Goal: Check status: Check status

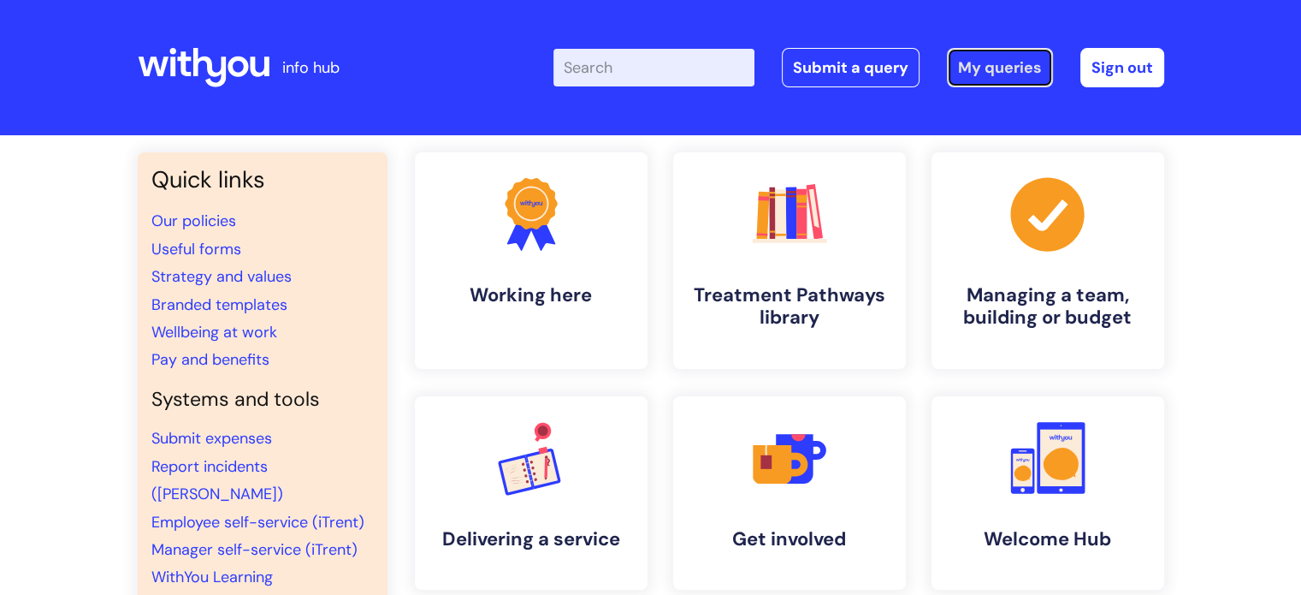
click at [1006, 75] on link "My queries" at bounding box center [1000, 67] width 106 height 39
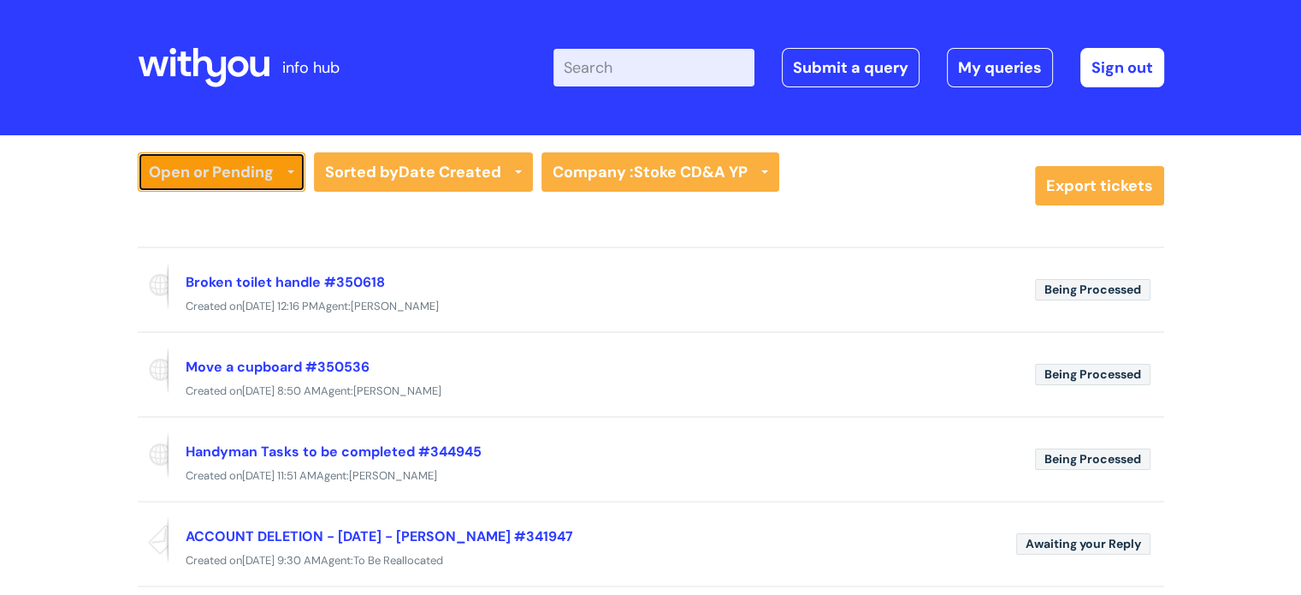
click at [205, 161] on link "Open or Pending" at bounding box center [222, 171] width 168 height 39
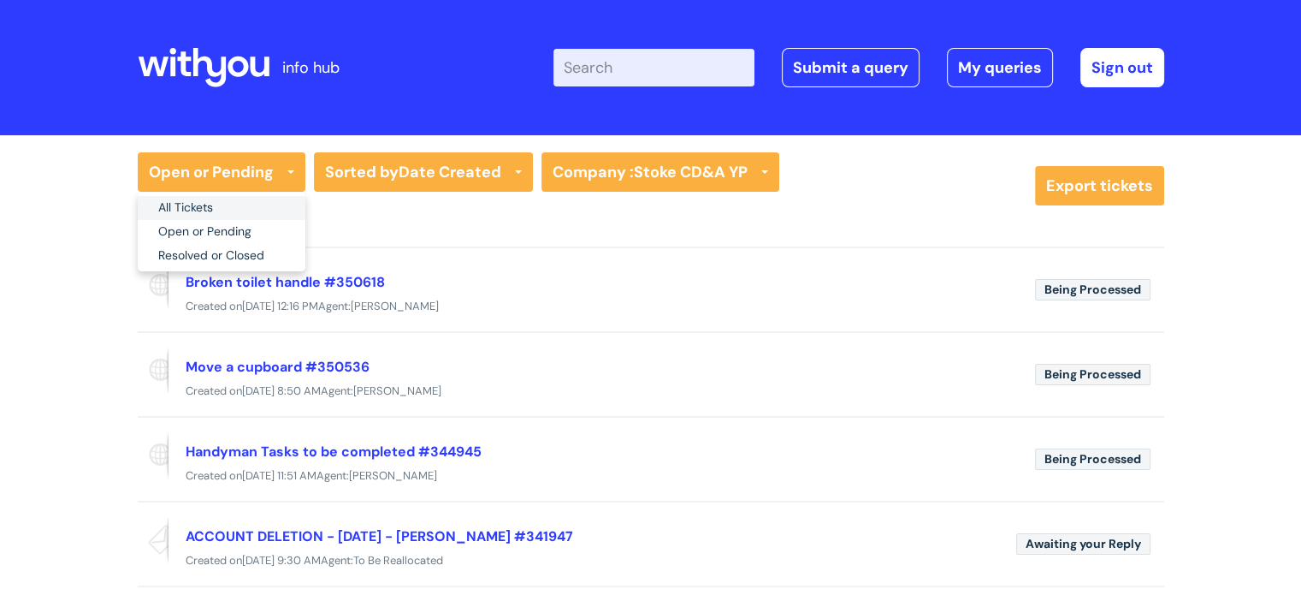
click at [204, 204] on link "All Tickets" at bounding box center [222, 208] width 168 height 24
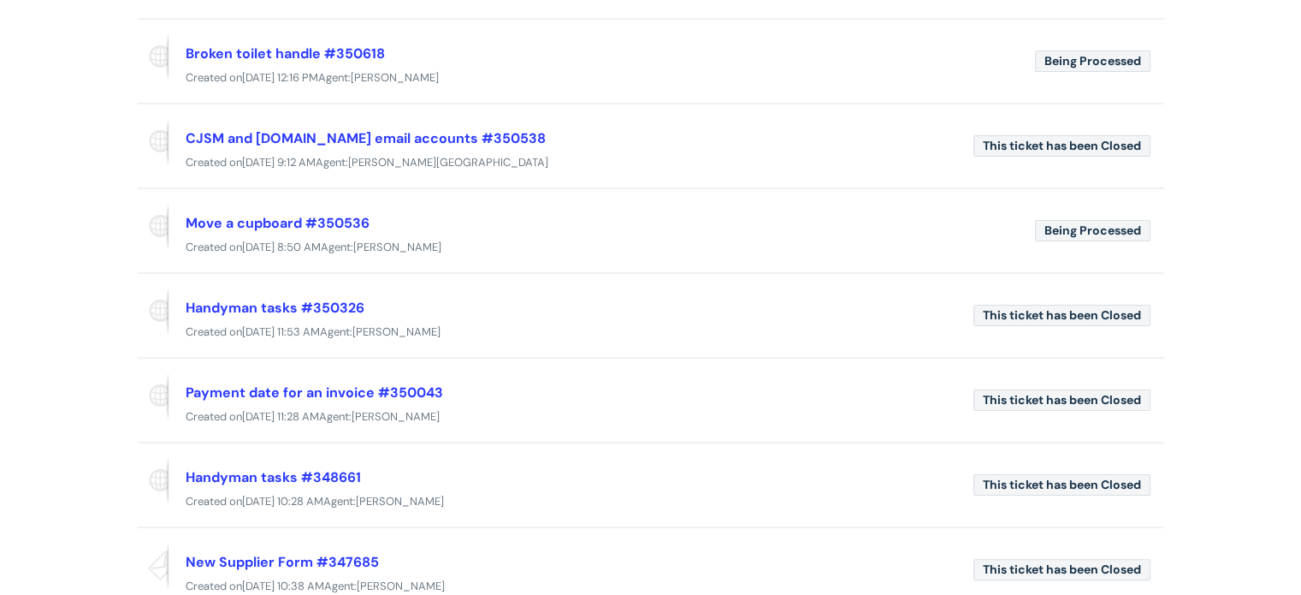
scroll to position [257, 0]
click at [564, 251] on div "Created on Thu, 18 Sep at 8:50 AM Agent: Nathan Schwark" at bounding box center [651, 246] width 1027 height 21
click at [294, 221] on link "Move a cupboard #350536" at bounding box center [278, 222] width 184 height 18
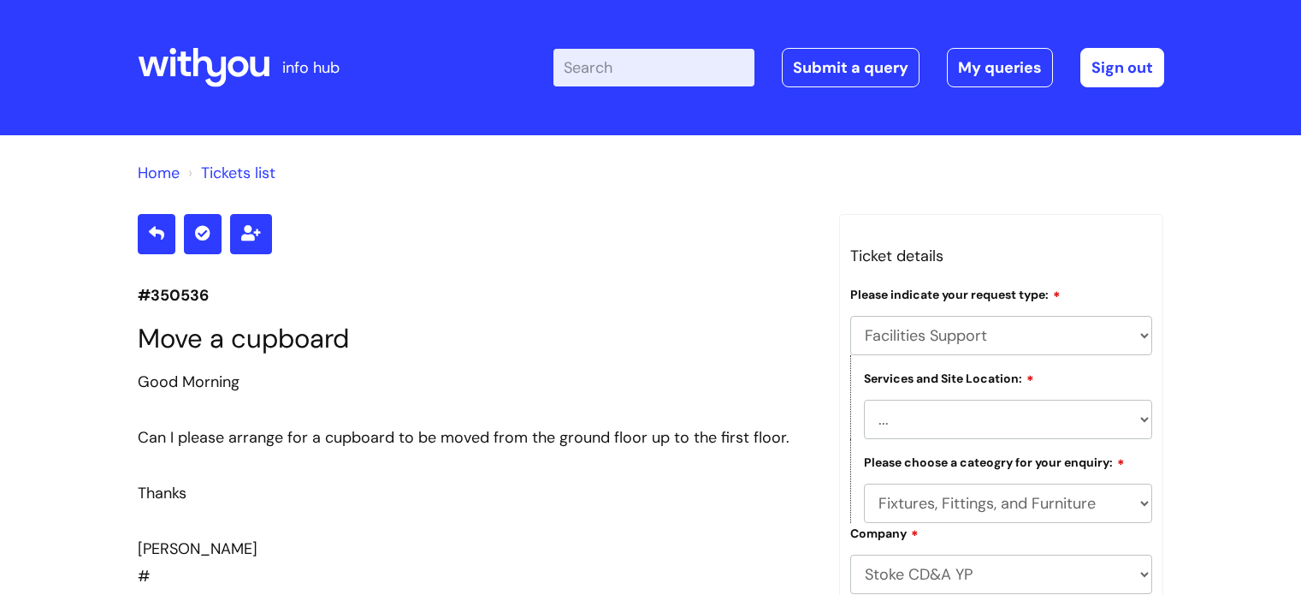
select select "Facilities Support"
select select "[GEOGRAPHIC_DATA]"
select select "Fixtures, Fittings, and Furniture"
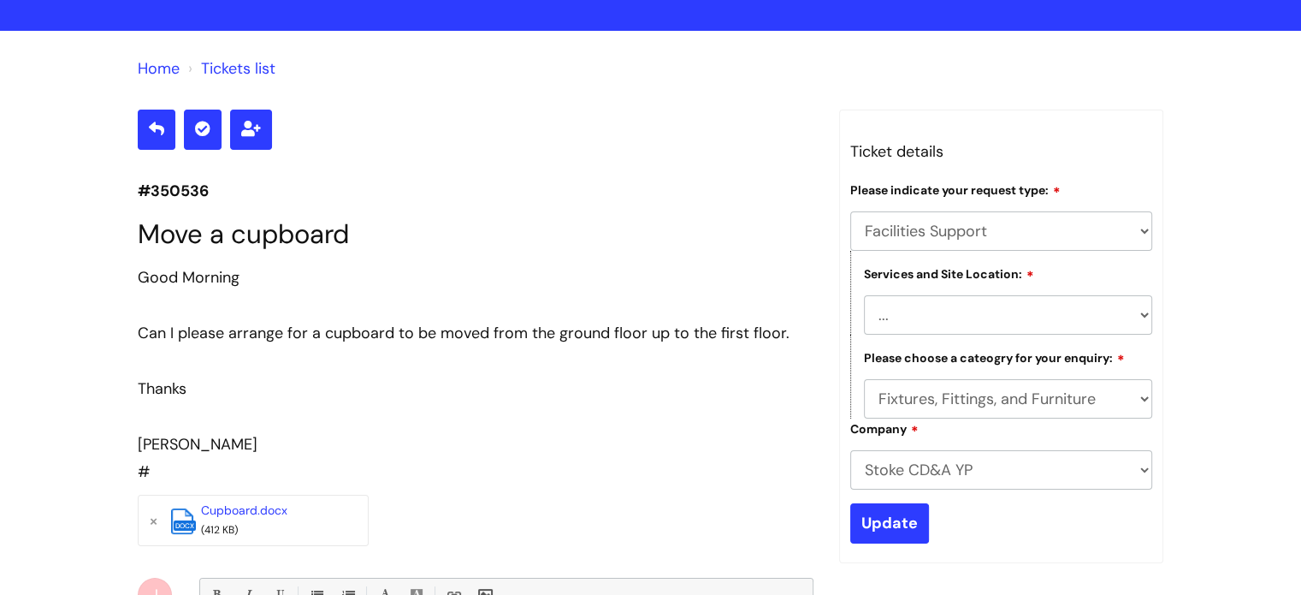
scroll to position [103, 0]
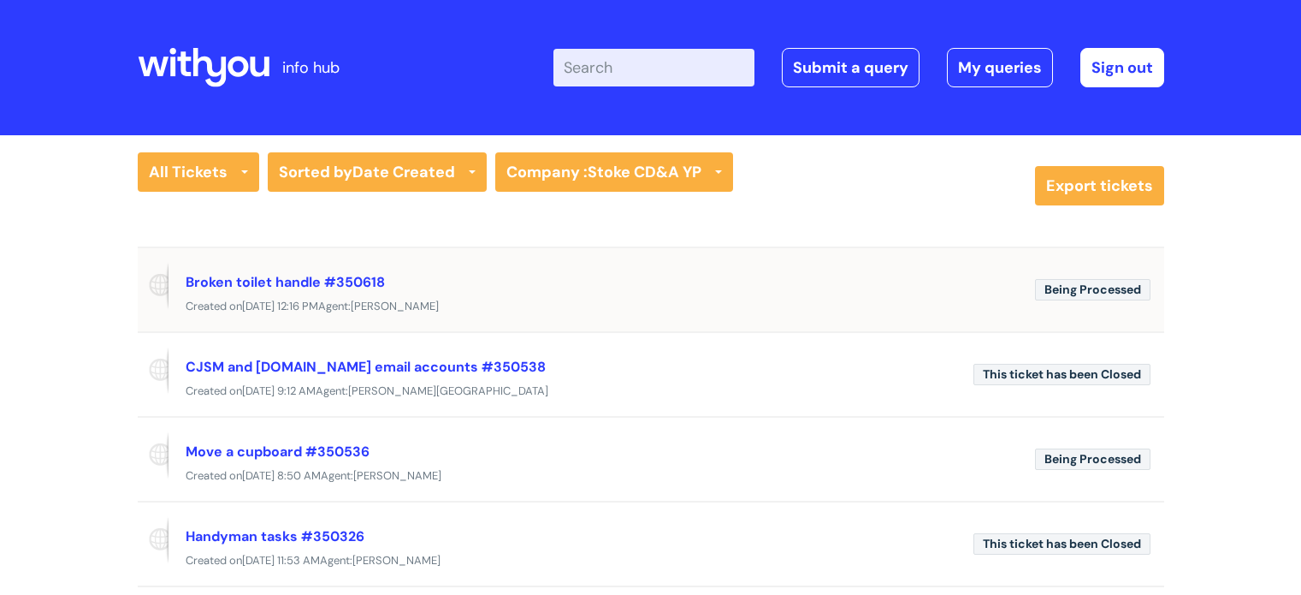
scroll to position [257, 0]
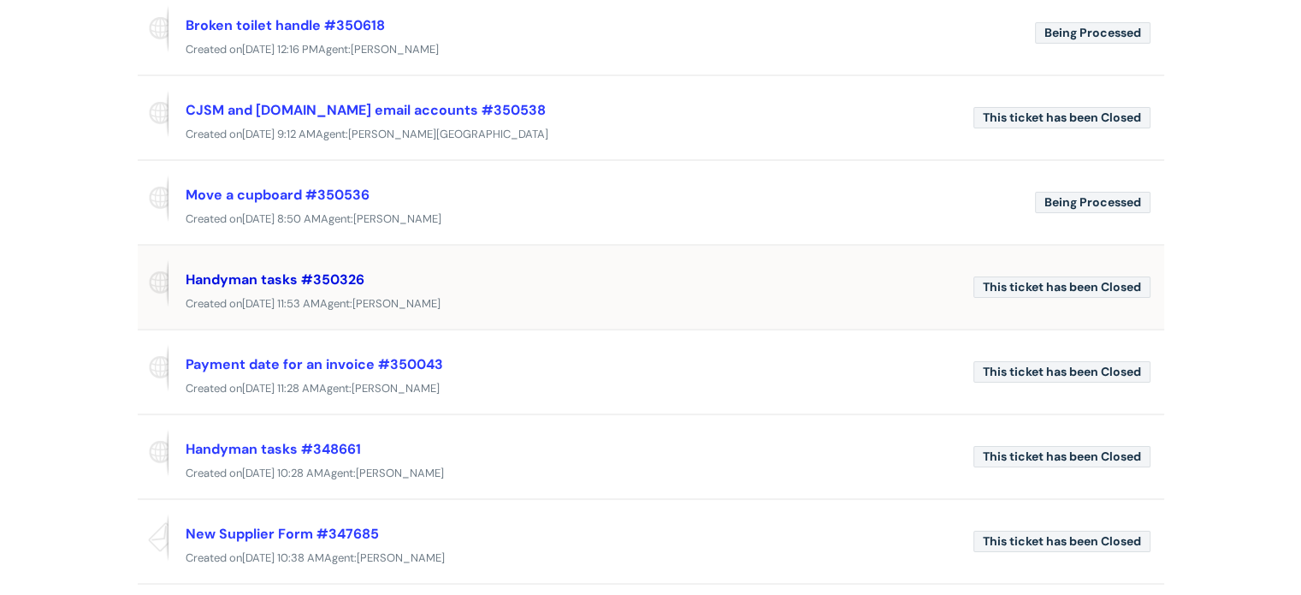
click at [355, 282] on link "Handyman tasks #350326" at bounding box center [275, 279] width 179 height 18
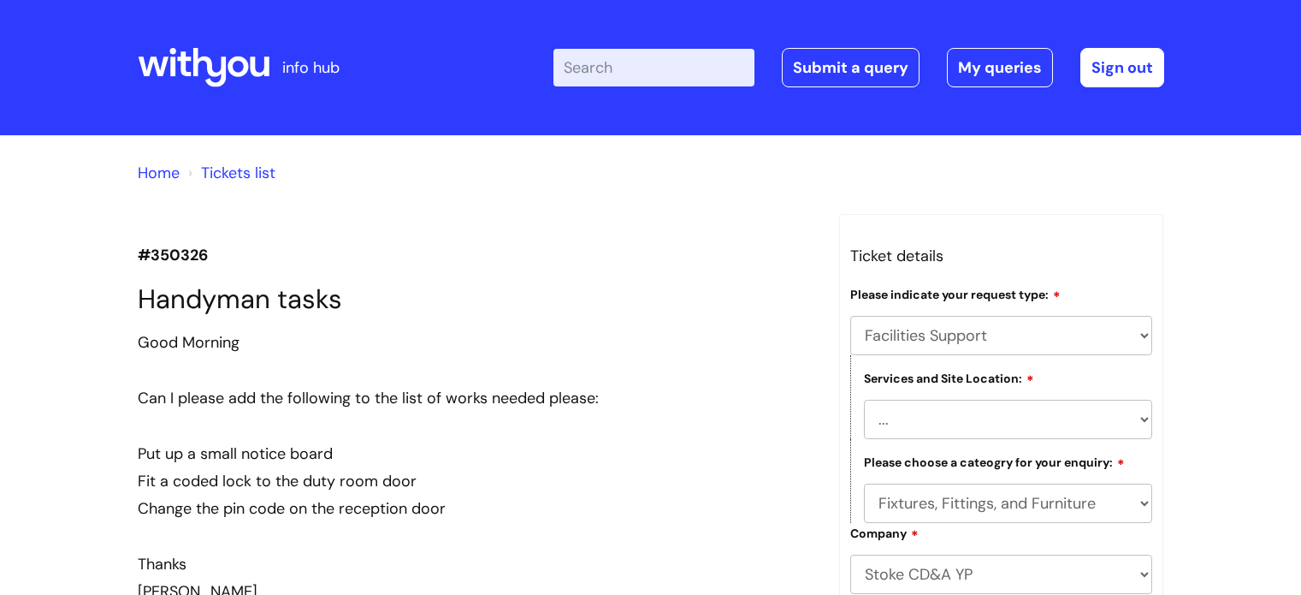
select select "Facilities Support"
select select "Stoke on Trent"
select select "Fixtures, Fittings, and Furniture"
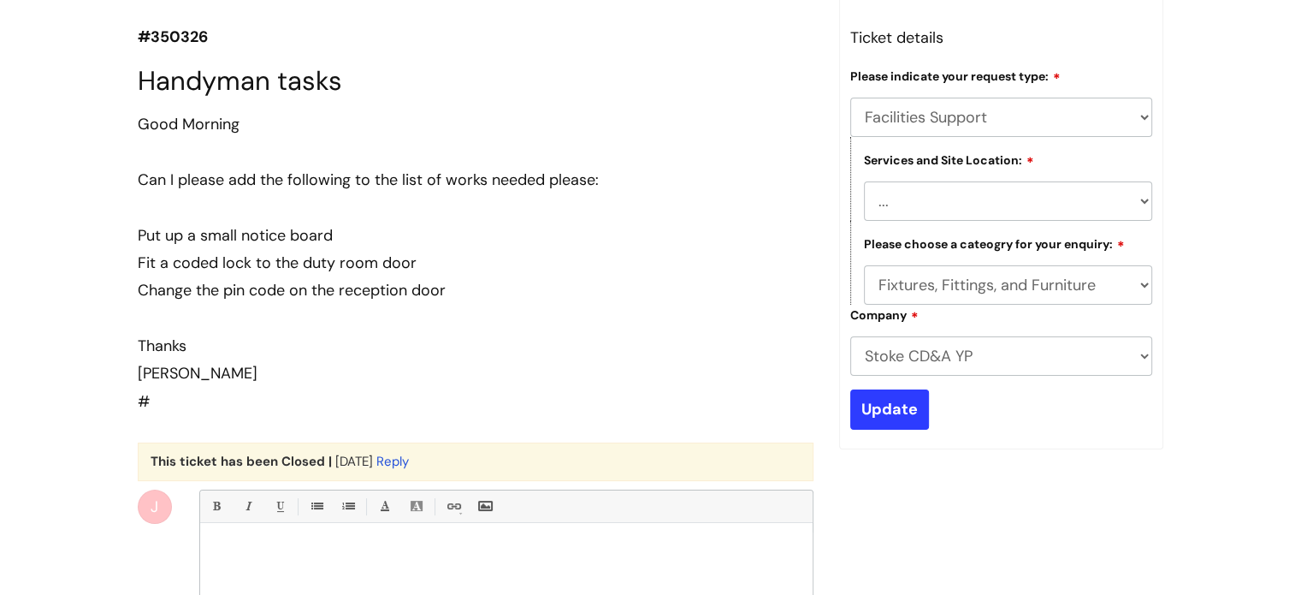
scroll to position [216, 0]
